Goal: Task Accomplishment & Management: Manage account settings

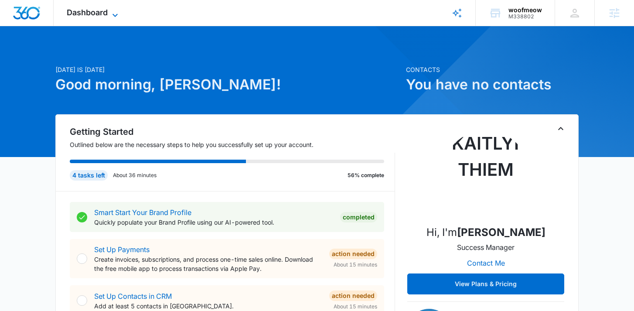
click at [105, 10] on span "Dashboard" at bounding box center [87, 12] width 41 height 9
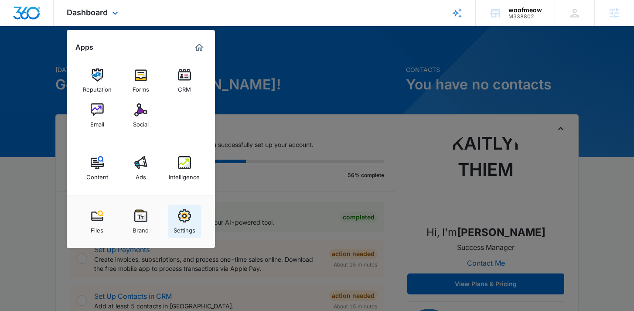
click at [186, 224] on div "Settings" at bounding box center [184, 227] width 22 height 11
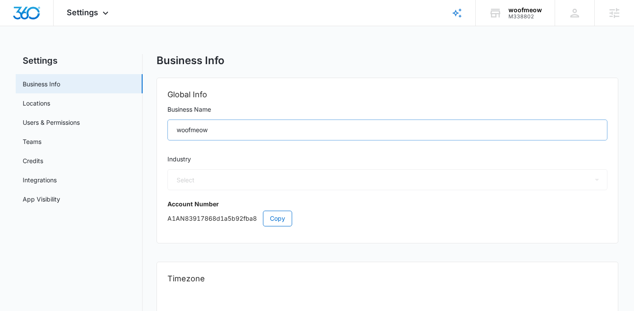
select select "12"
select select "US"
select select "America/New_York"
click at [94, 10] on span "Settings" at bounding box center [82, 12] width 31 height 9
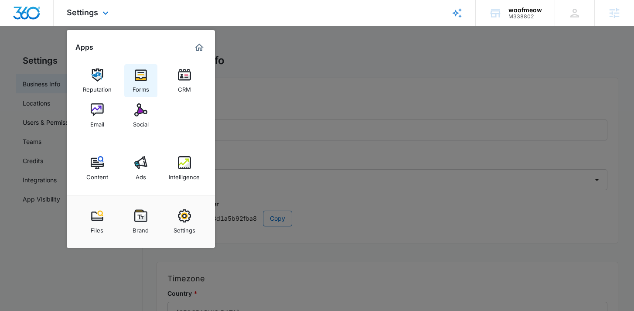
click at [144, 92] on div "Forms" at bounding box center [140, 86] width 17 height 11
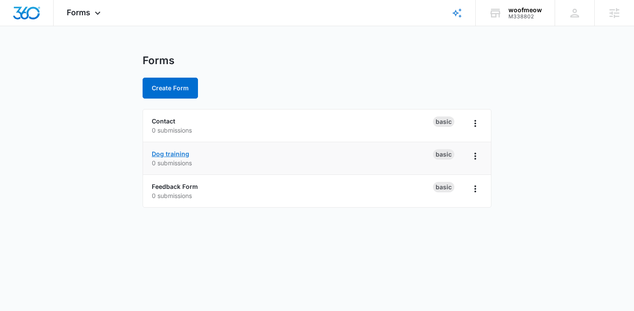
click at [168, 156] on link "Dog training" at bounding box center [170, 153] width 37 height 7
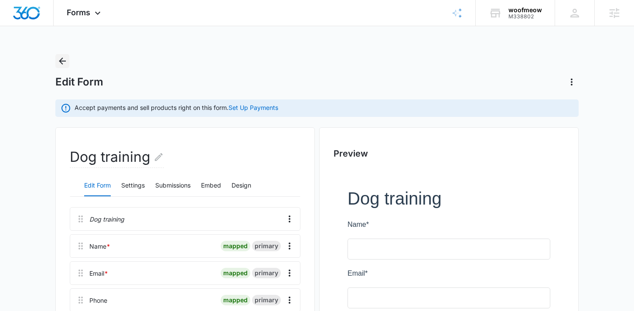
click at [63, 61] on icon "Back" at bounding box center [62, 61] width 7 height 7
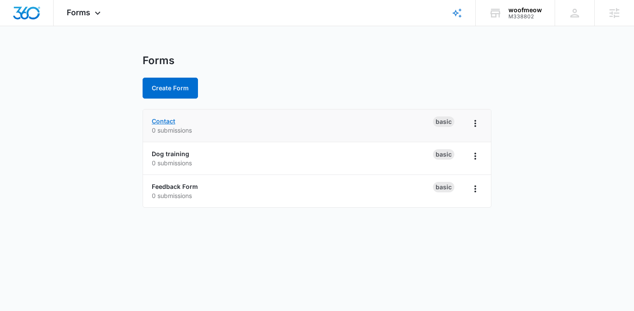
click at [166, 123] on link "Contact" at bounding box center [164, 120] width 24 height 7
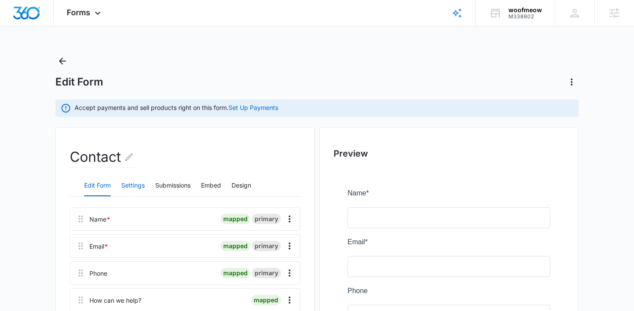
click at [136, 186] on button "Settings" at bounding box center [133, 185] width 24 height 21
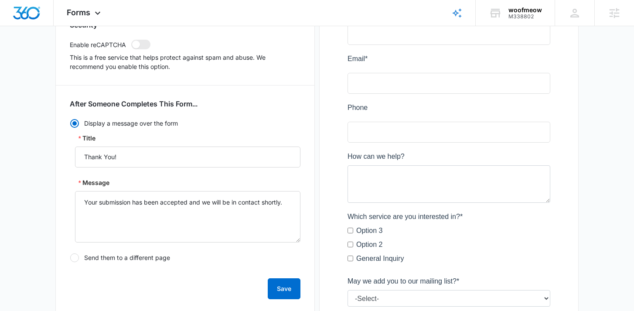
scroll to position [286, 0]
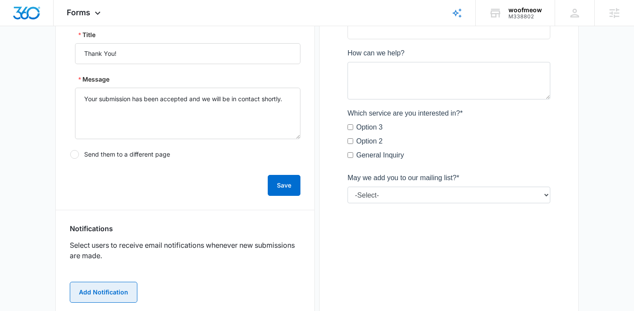
click at [98, 292] on button "Add Notification" at bounding box center [104, 291] width 68 height 21
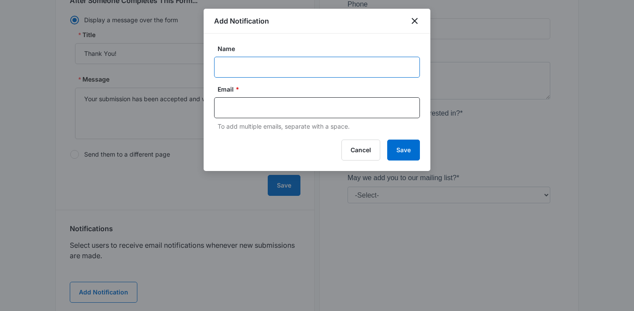
click at [271, 69] on input "Name" at bounding box center [317, 67] width 206 height 21
click at [378, 58] on input "Which location are you interested in" at bounding box center [317, 67] width 206 height 21
click at [376, 61] on input "Which location are you interested in" at bounding box center [317, 67] width 206 height 21
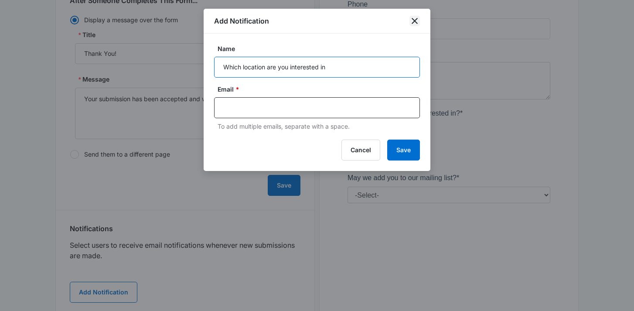
type input "Which location are you interested in"
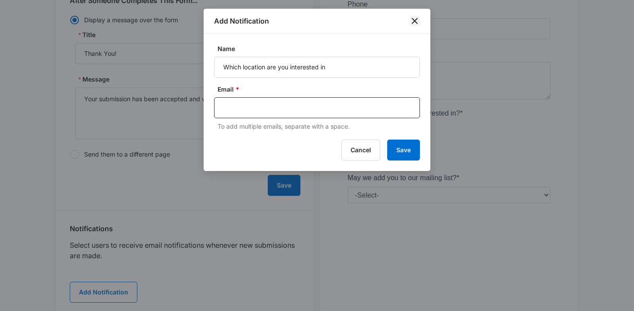
click at [410, 21] on icon "close" at bounding box center [414, 21] width 10 height 10
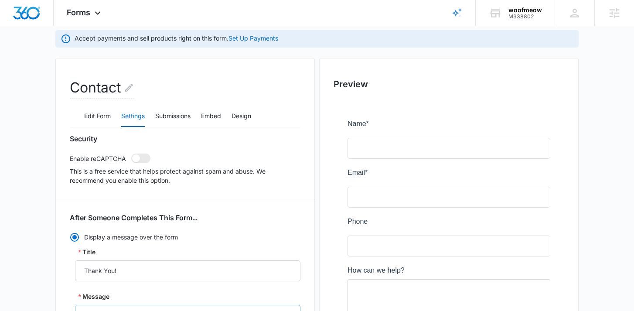
scroll to position [0, 0]
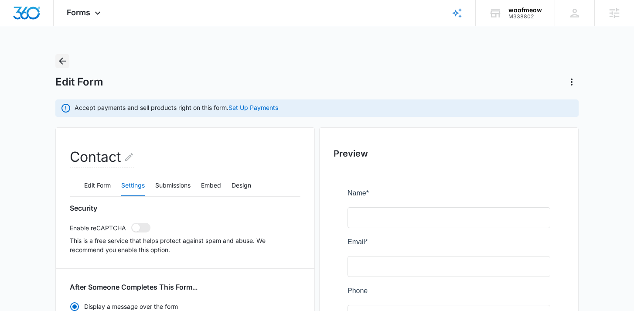
click at [62, 62] on icon "Back" at bounding box center [62, 61] width 10 height 10
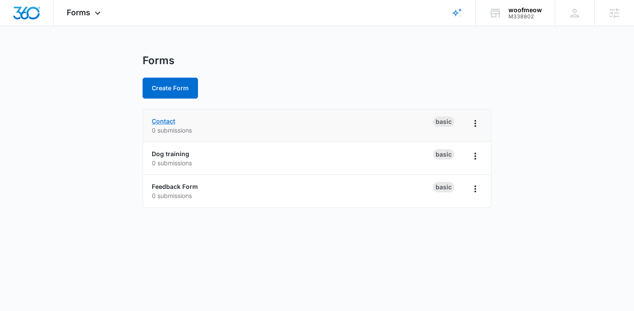
click at [166, 119] on link "Contact" at bounding box center [164, 120] width 24 height 7
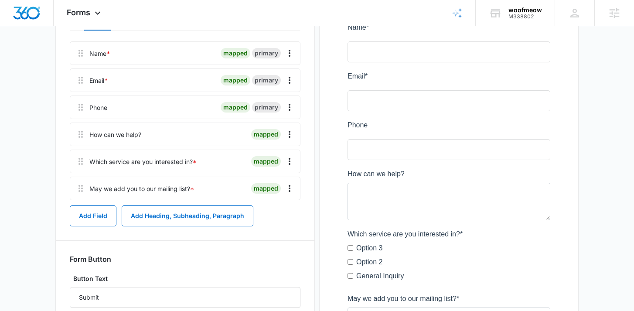
scroll to position [191, 0]
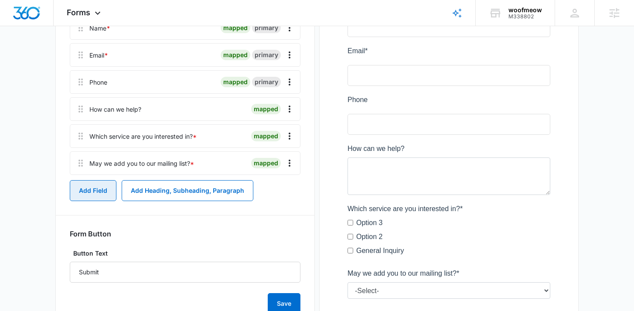
click at [104, 188] on button "Add Field" at bounding box center [93, 190] width 47 height 21
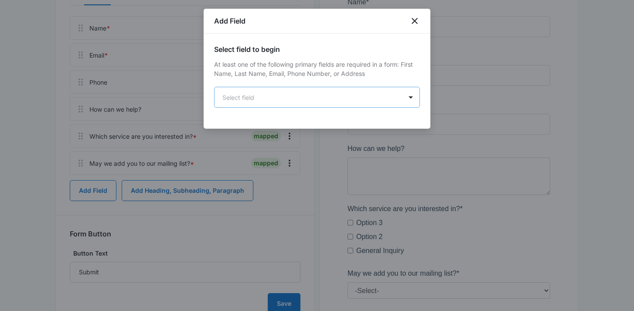
click at [317, 103] on body "Forms Apps Reputation Forms CRM Email Social Content Ads Intelligence Files Bra…" at bounding box center [317, 100] width 634 height 582
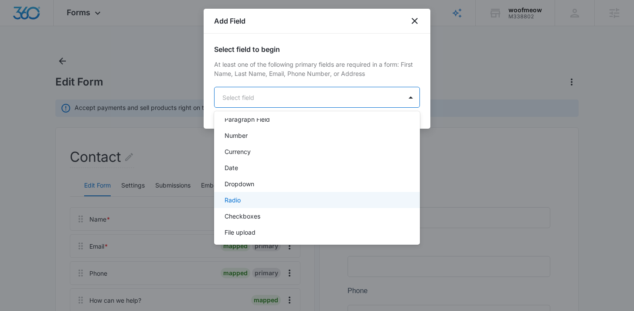
scroll to position [166, 0]
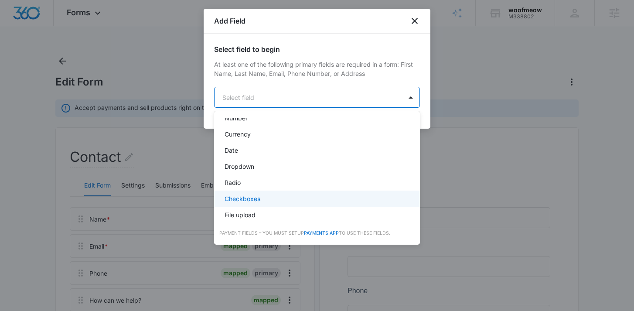
click at [270, 197] on div "Checkboxes" at bounding box center [315, 198] width 183 height 9
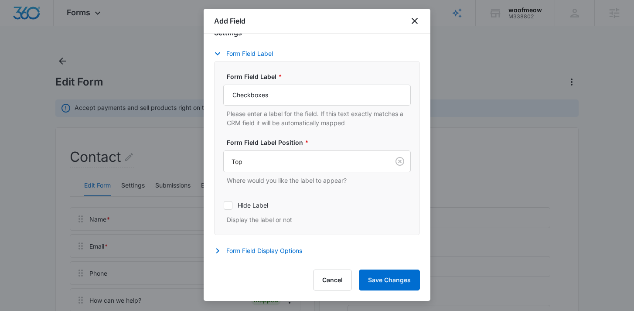
scroll to position [185, 0]
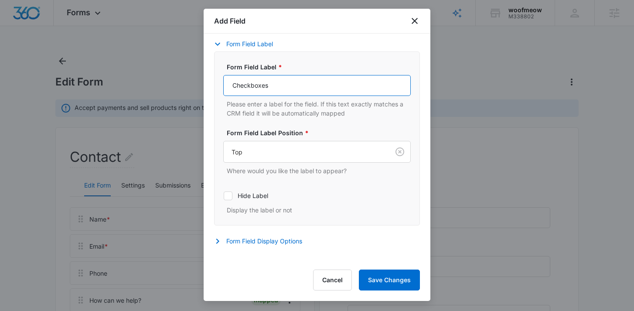
click at [308, 86] on input "Checkboxes" at bounding box center [316, 85] width 187 height 21
paste input "Which location are you interested in"
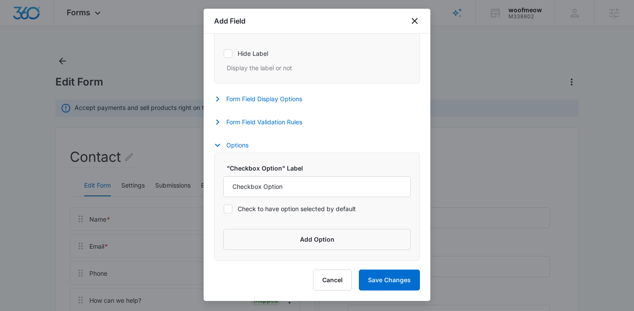
scroll to position [9, 0]
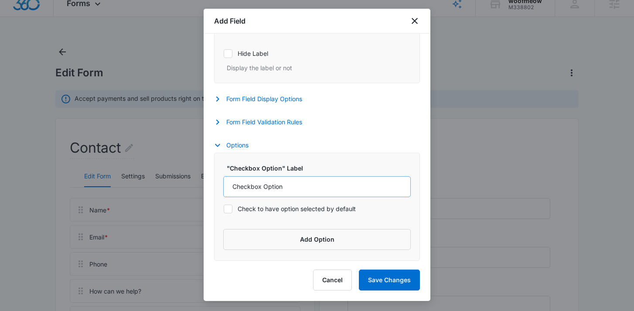
type input "Which location are you interested in?"
click at [294, 193] on input "Checkbox Option" at bounding box center [316, 186] width 187 height 21
type input "[GEOGRAPHIC_DATA]"
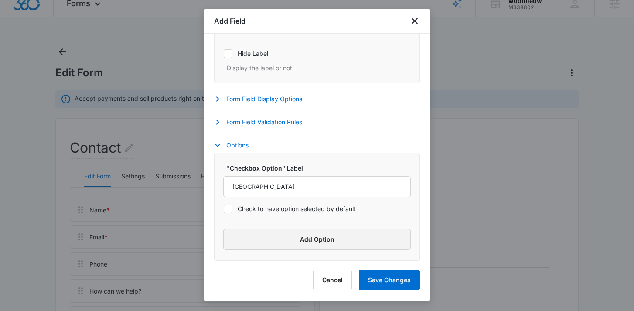
click at [303, 238] on button "Add Option" at bounding box center [316, 239] width 187 height 21
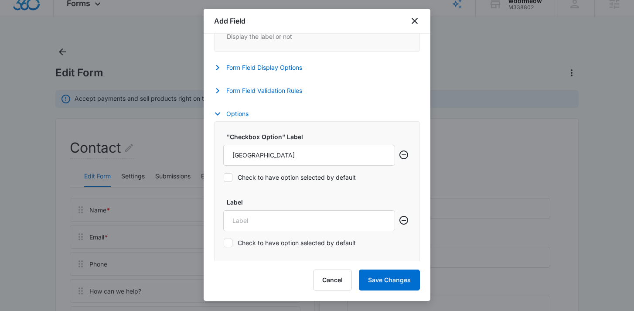
scroll to position [393, 0]
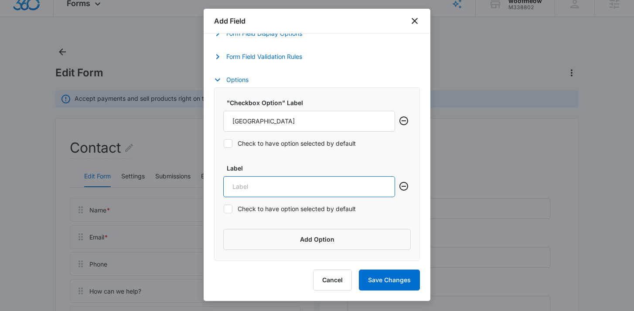
click at [258, 180] on input "Label" at bounding box center [309, 186] width 172 height 21
type input "Derry"
click at [296, 223] on div ""Checkbox Option" Label Dover Check to have option selected by default Label De…" at bounding box center [317, 173] width 206 height 173
click at [296, 227] on div ""Checkbox Option" Label Dover Check to have option selected by default Label De…" at bounding box center [317, 173] width 206 height 173
click at [294, 232] on button "Add Option" at bounding box center [316, 239] width 187 height 21
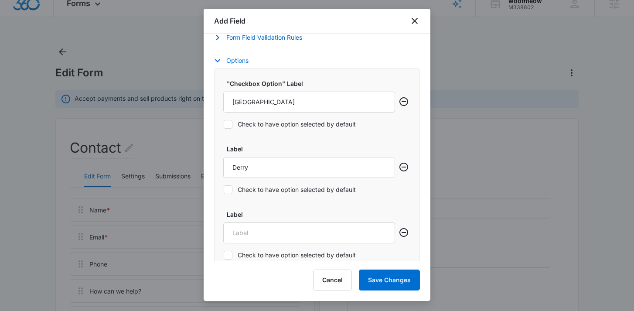
scroll to position [458, 0]
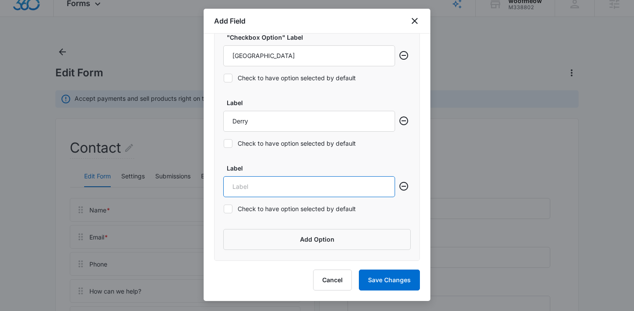
click at [292, 187] on input "Label" at bounding box center [309, 186] width 172 height 21
type input "General Inquiry"
click at [390, 221] on div ""Checkbox Option" Label Dover Check to have option selected by default Label De…" at bounding box center [317, 141] width 206 height 239
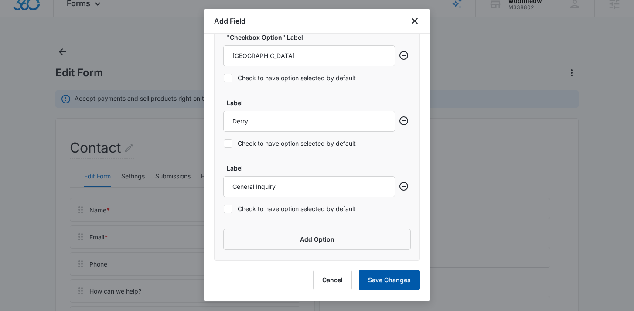
click at [390, 275] on button "Save Changes" at bounding box center [389, 279] width 61 height 21
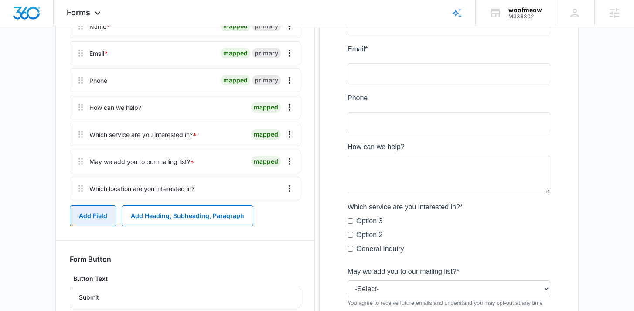
scroll to position [169, 0]
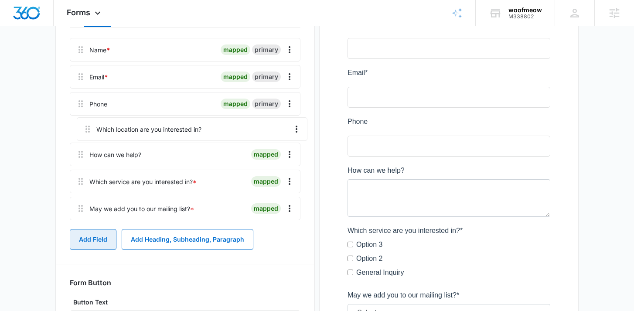
drag, startPoint x: 78, startPoint y: 214, endPoint x: 84, endPoint y: 121, distance: 93.0
click at [84, 121] on div "Name * mapped primary Email * mapped primary Phone mapped primary How can we he…" at bounding box center [185, 131] width 230 height 186
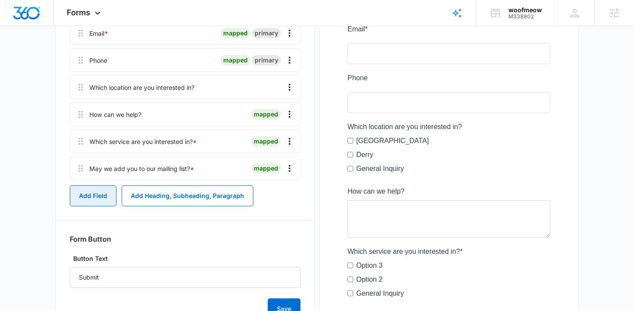
scroll to position [224, 0]
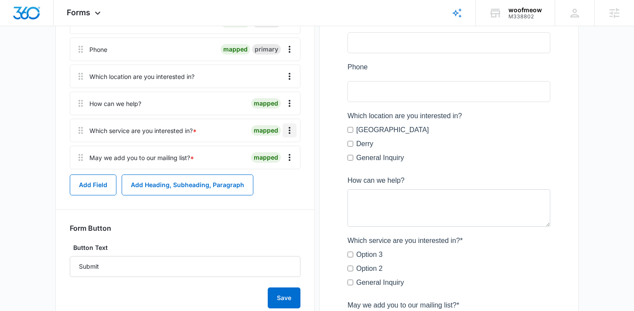
click at [286, 136] on button "Overflow Menu" at bounding box center [289, 130] width 14 height 14
click at [270, 169] on div "Delete" at bounding box center [266, 168] width 18 height 6
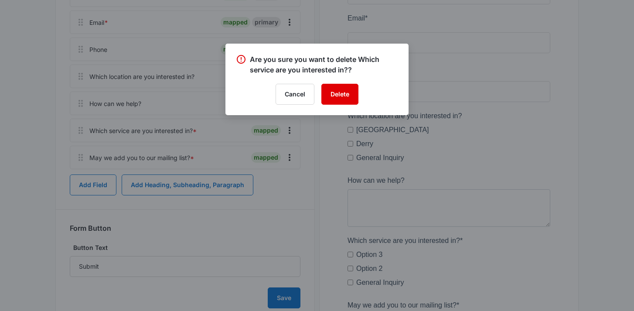
click at [333, 102] on button "Delete" at bounding box center [339, 94] width 37 height 21
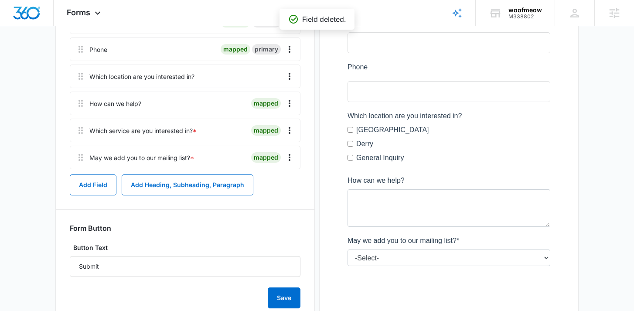
scroll to position [197, 0]
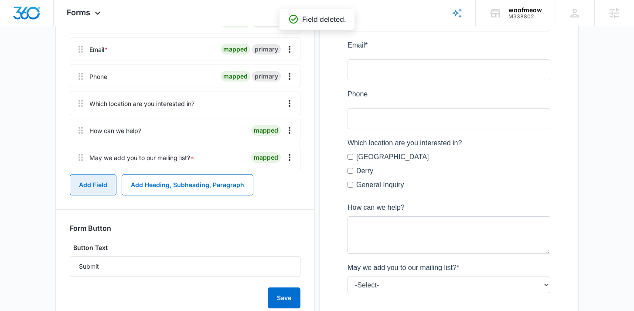
click at [104, 190] on button "Add Field" at bounding box center [93, 184] width 47 height 21
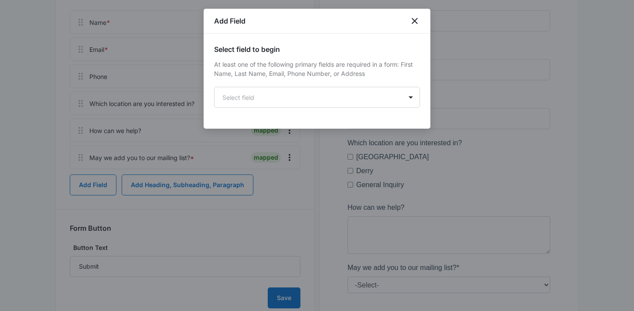
click at [270, 108] on div "Select field to begin At least one of the following primary fields are required…" at bounding box center [316, 81] width 227 height 95
click at [301, 99] on body "Forms Apps Reputation Forms CRM Email Social Content Ads Intelligence Files Bra…" at bounding box center [317, 94] width 634 height 582
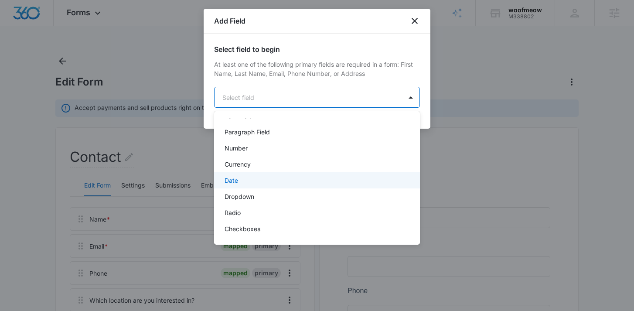
scroll to position [137, 0]
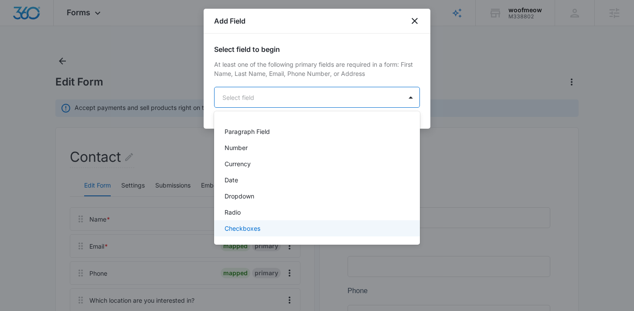
click at [263, 225] on div "Checkboxes" at bounding box center [315, 228] width 183 height 9
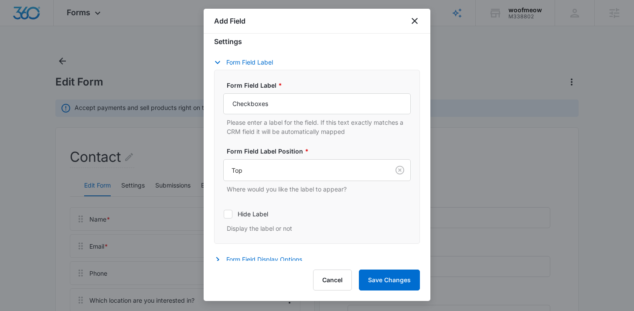
scroll to position [206, 0]
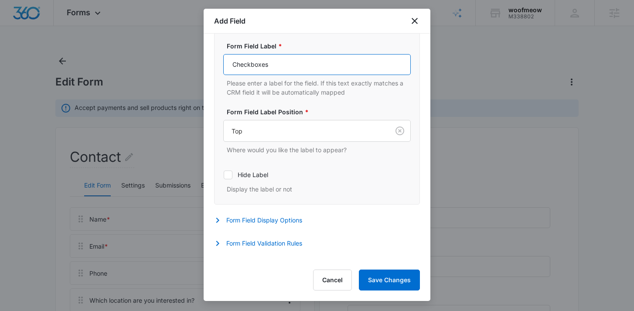
click at [305, 63] on input "Checkboxes" at bounding box center [316, 64] width 187 height 21
type input "What service are you interested in?"
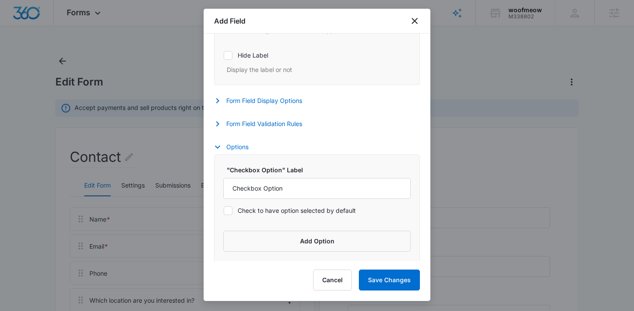
scroll to position [328, 0]
click at [284, 244] on button "Add Option" at bounding box center [316, 239] width 187 height 21
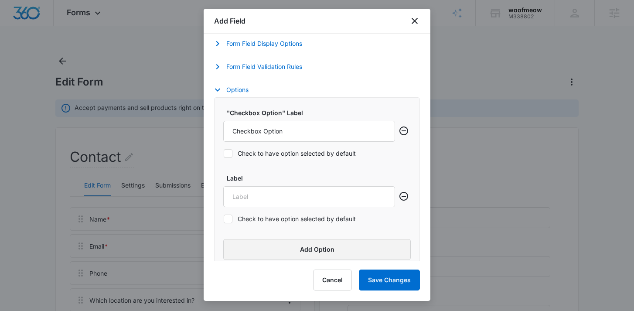
scroll to position [393, 0]
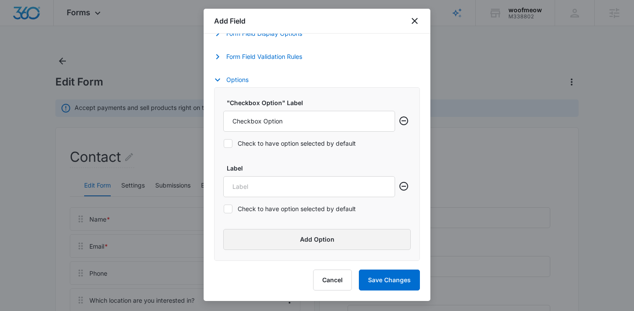
click at [288, 236] on button "Add Option" at bounding box center [316, 239] width 187 height 21
click at [315, 109] on div ""Checkbox Option" Label Checkbox Option" at bounding box center [309, 114] width 172 height 34
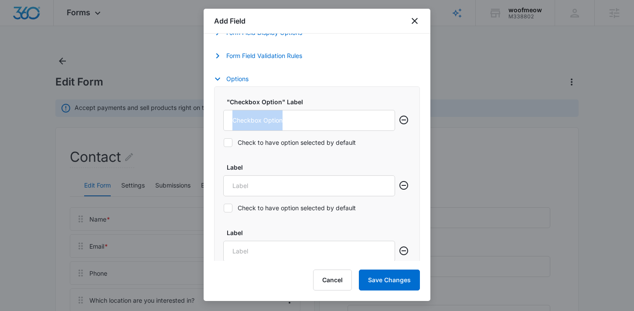
click at [315, 109] on div ""Checkbox Option" Label Checkbox Option" at bounding box center [309, 114] width 172 height 34
click at [312, 119] on input "Checkbox Option" at bounding box center [309, 120] width 172 height 21
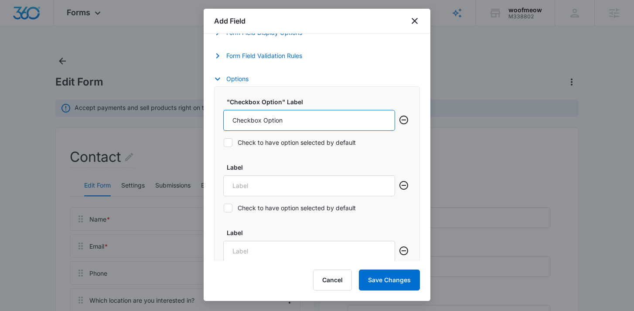
click at [312, 119] on input "Checkbox Option" at bounding box center [309, 120] width 172 height 21
type input "Bakery"
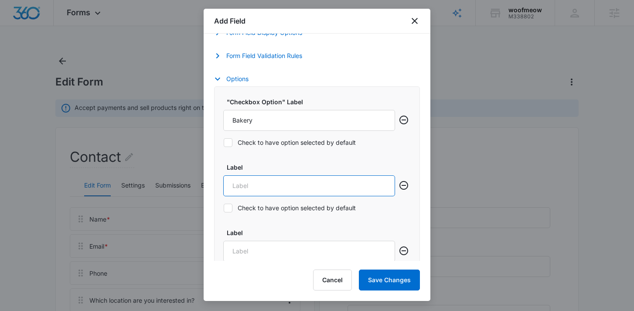
click at [269, 186] on input "Label" at bounding box center [309, 185] width 172 height 21
type input "G"
type input "Dog Grooming"
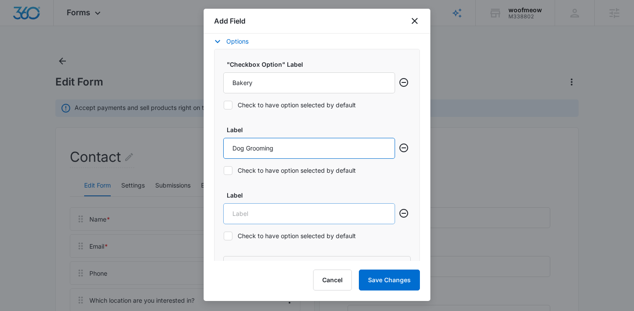
scroll to position [446, 0]
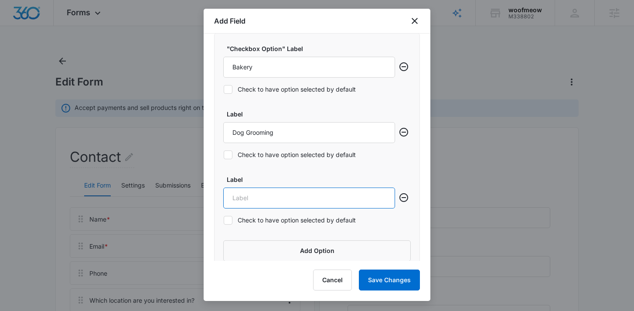
click at [296, 198] on input "Label" at bounding box center [309, 197] width 172 height 21
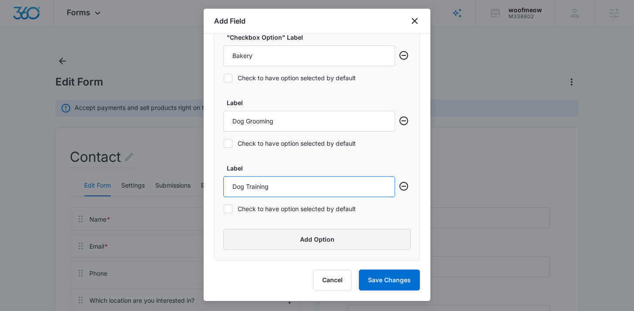
type input "Dog Training"
click at [296, 245] on button "Add Option" at bounding box center [316, 239] width 187 height 21
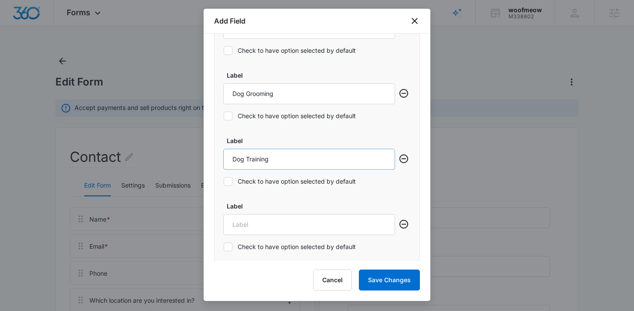
scroll to position [515, 0]
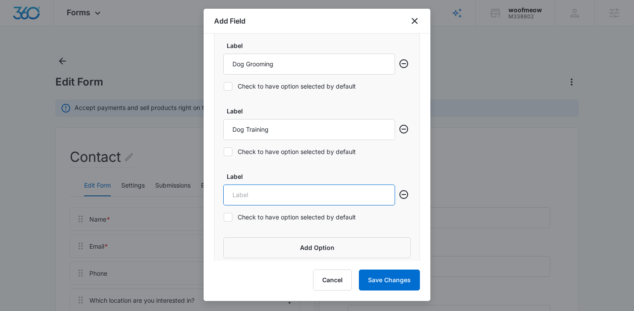
click at [306, 190] on input "Label" at bounding box center [309, 194] width 172 height 21
type input "General Inquiry"
click at [359, 226] on div "Check to have option selected by default" at bounding box center [309, 217] width 172 height 20
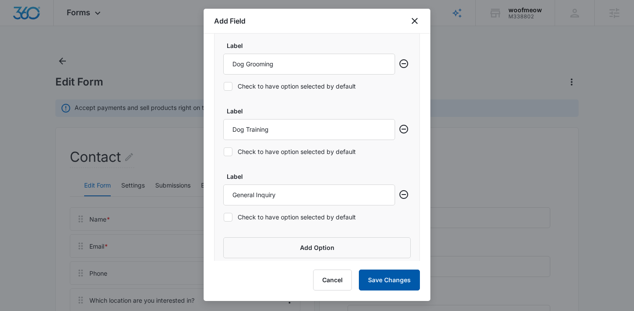
click at [397, 281] on button "Save Changes" at bounding box center [389, 279] width 61 height 21
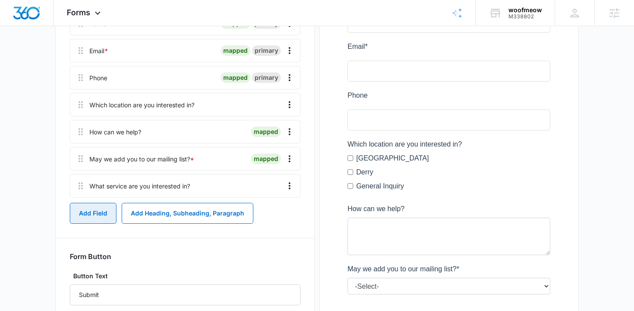
scroll to position [194, 0]
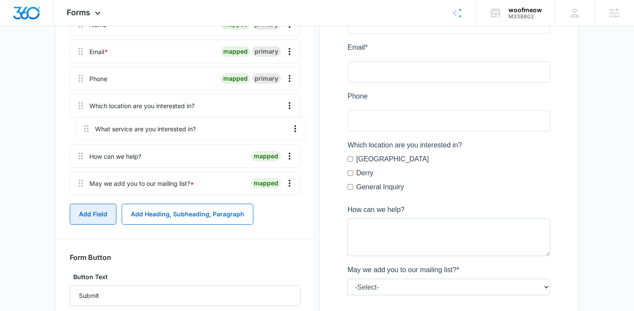
drag, startPoint x: 80, startPoint y: 187, endPoint x: 86, endPoint y: 123, distance: 64.3
click at [86, 123] on div "Name * mapped primary Email * mapped primary Phone mapped primary Which locatio…" at bounding box center [185, 106] width 230 height 186
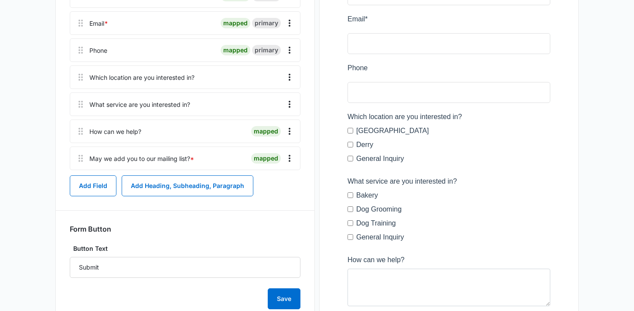
scroll to position [349, 0]
